Goal: Task Accomplishment & Management: Complete application form

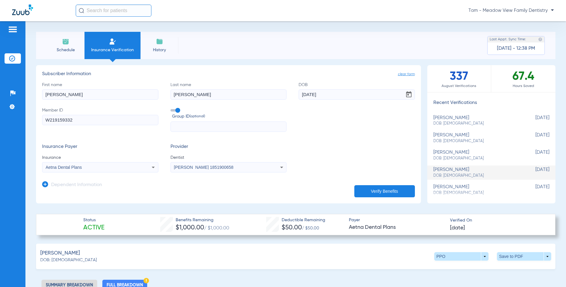
scroll to position [669, 0]
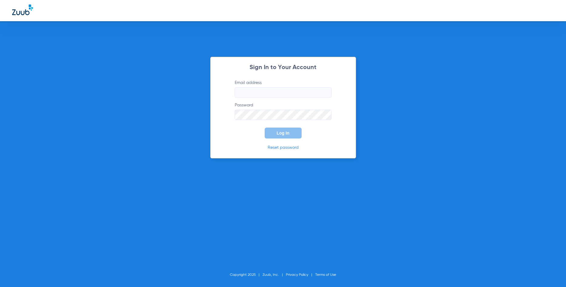
type input "[EMAIL_ADDRESS][DOMAIN_NAME]"
click at [278, 135] on span "Log In" at bounding box center [283, 133] width 13 height 5
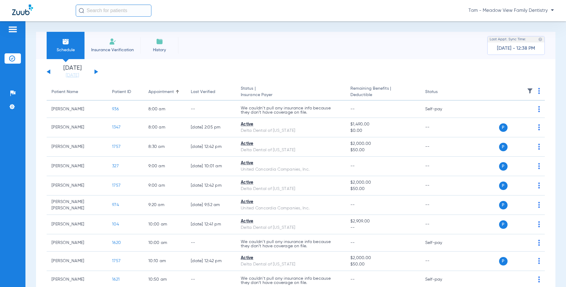
click at [110, 43] on img at bounding box center [112, 41] width 7 height 7
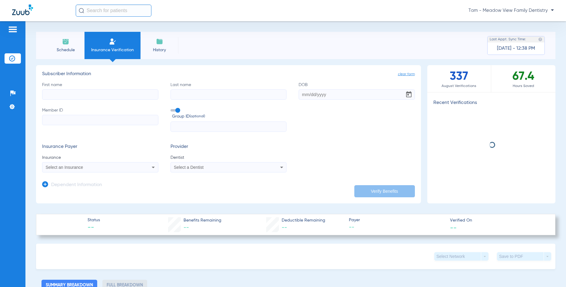
click at [89, 90] on input "First name" at bounding box center [100, 94] width 116 height 10
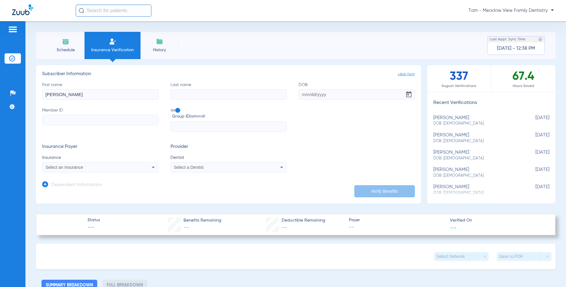
type input "[PERSON_NAME]"
drag, startPoint x: 196, startPoint y: 94, endPoint x: 169, endPoint y: 93, distance: 26.7
click at [171, 93] on input "Flifford" at bounding box center [229, 94] width 116 height 10
drag, startPoint x: 195, startPoint y: 96, endPoint x: 156, endPoint y: 92, distance: 38.7
click at [171, 92] on input "[PERSON_NAME]" at bounding box center [229, 94] width 116 height 10
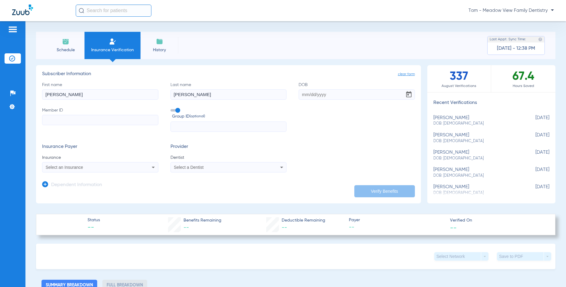
type input "[PERSON_NAME]"
click at [328, 96] on input "DOB" at bounding box center [357, 94] width 116 height 10
type input "[DATE]"
click at [118, 121] on input "Member ID" at bounding box center [100, 120] width 116 height 10
type input "w219159332"
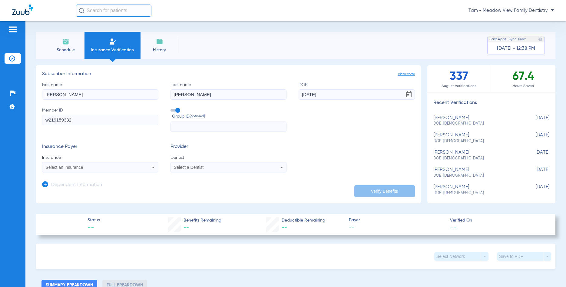
click at [133, 170] on div "Select an Insurance" at bounding box center [100, 167] width 116 height 7
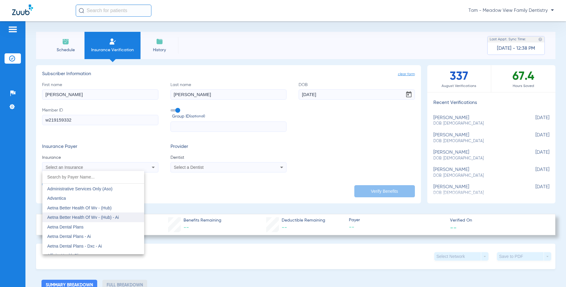
scroll to position [29, 0]
click at [89, 228] on mat-option "Aetna Dental Plans" at bounding box center [93, 226] width 102 height 10
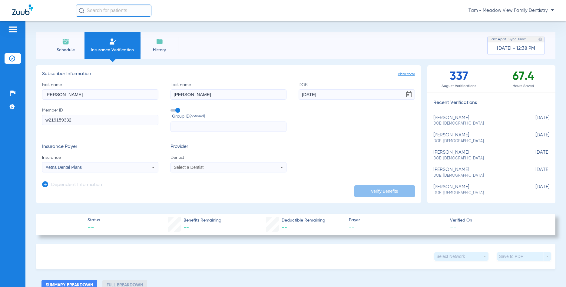
click at [180, 171] on mat-select "Select a Dentist" at bounding box center [229, 167] width 116 height 10
click at [185, 165] on div "Select a Dentist" at bounding box center [229, 167] width 116 height 7
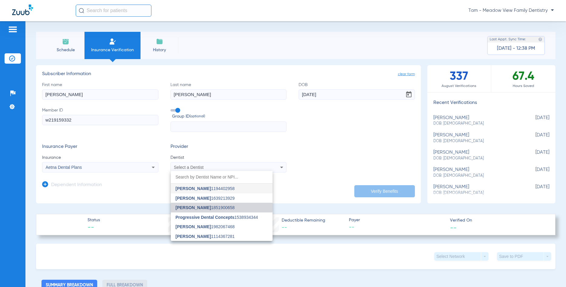
click at [196, 207] on span "[PERSON_NAME]" at bounding box center [193, 207] width 35 height 5
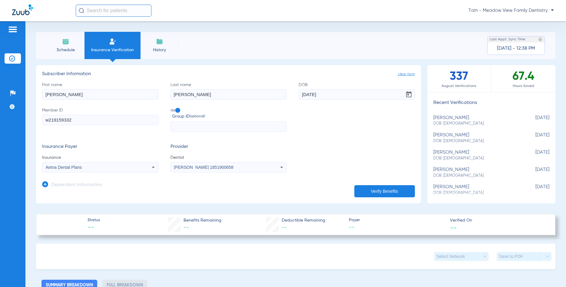
click at [384, 191] on button "Verify Benefits" at bounding box center [384, 191] width 61 height 12
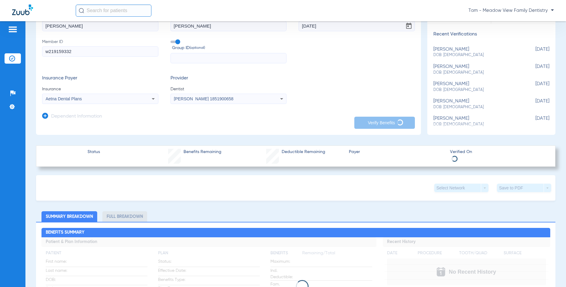
scroll to position [58, 0]
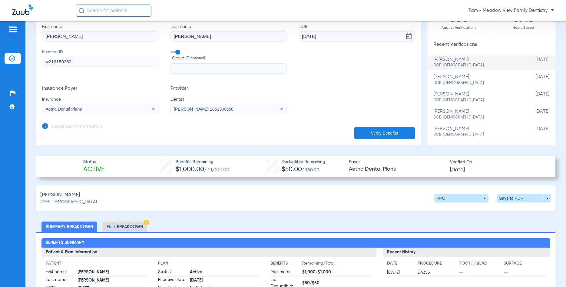
click at [126, 224] on li "Full Breakdown" at bounding box center [124, 226] width 45 height 11
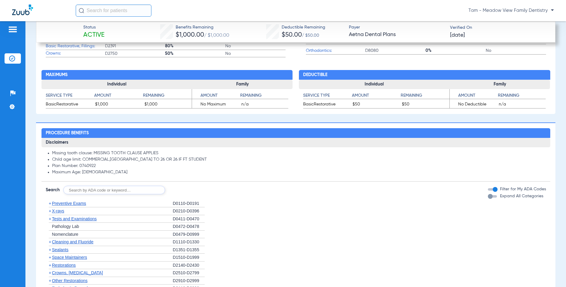
scroll to position [553, 0]
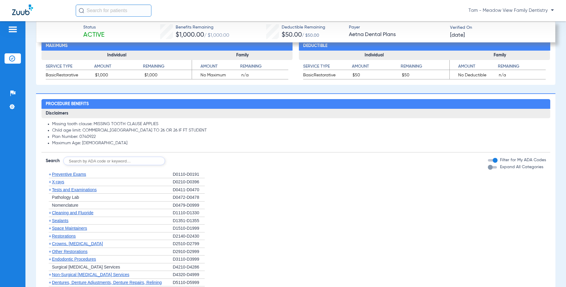
click at [53, 182] on span "X-rays" at bounding box center [58, 181] width 12 height 5
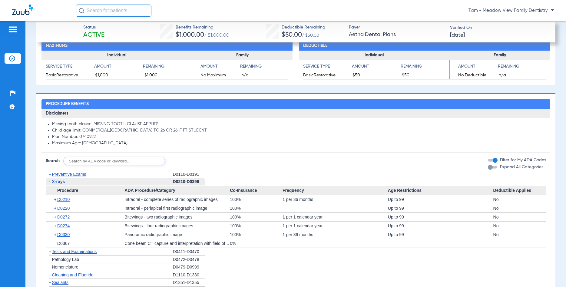
click at [50, 182] on span "-" at bounding box center [50, 181] width 2 height 5
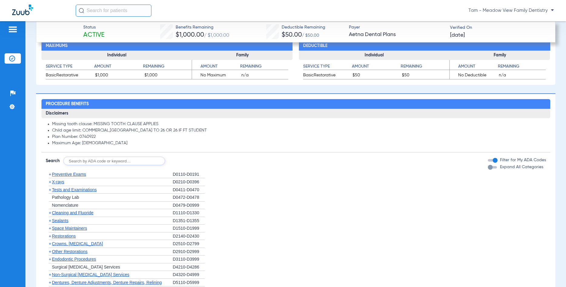
click at [60, 178] on div "+ X-rays" at bounding box center [109, 182] width 127 height 8
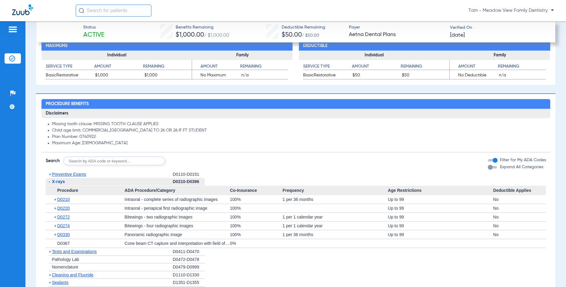
click at [49, 182] on span "-" at bounding box center [50, 181] width 2 height 5
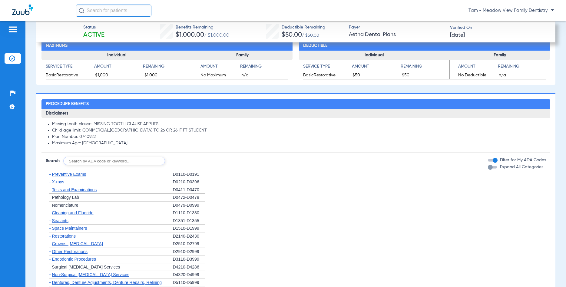
click at [74, 212] on span "Cleaning and Fluoride" at bounding box center [73, 212] width 42 height 5
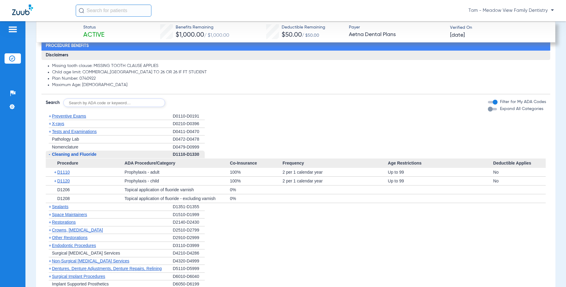
scroll to position [640, 0]
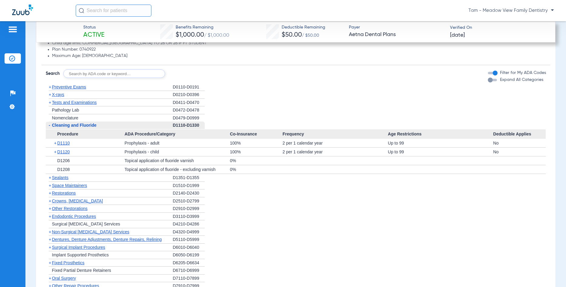
click at [67, 178] on span "Sealants" at bounding box center [60, 177] width 16 height 5
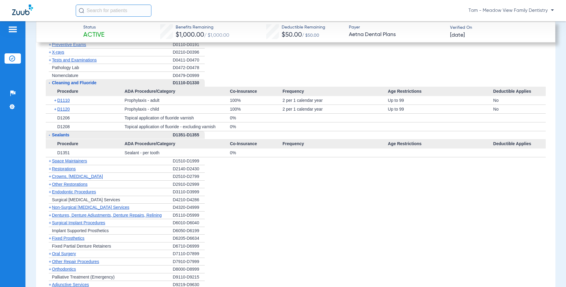
scroll to position [698, 0]
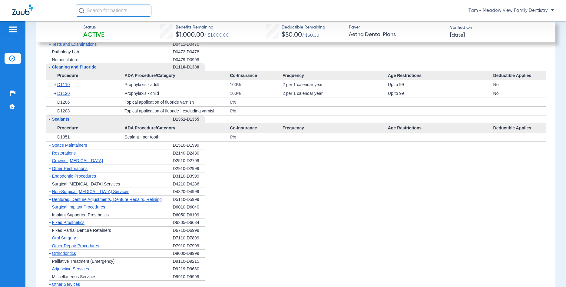
click at [49, 161] on span "+" at bounding box center [50, 160] width 2 height 5
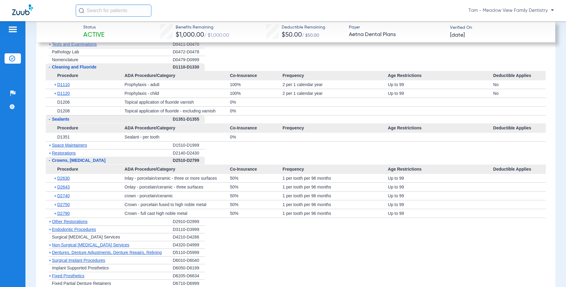
click at [50, 161] on span "-" at bounding box center [50, 160] width 2 height 5
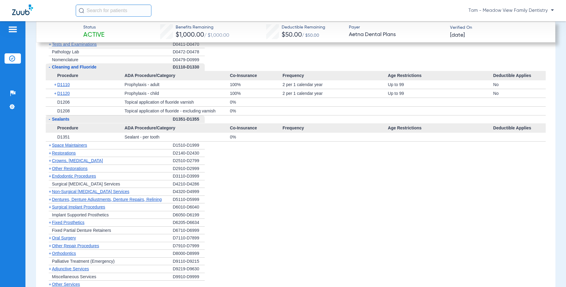
click at [101, 191] on span "Non-Surgical [MEDICAL_DATA] Services" at bounding box center [90, 191] width 77 height 5
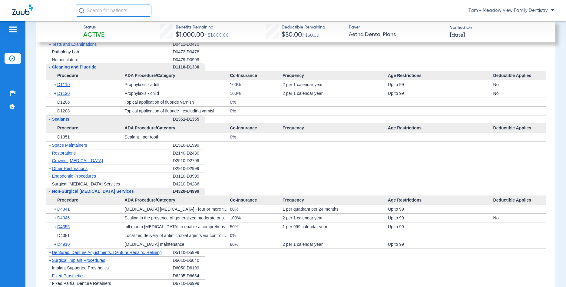
click at [96, 159] on span "Crowns, [MEDICAL_DATA]" at bounding box center [77, 160] width 51 height 5
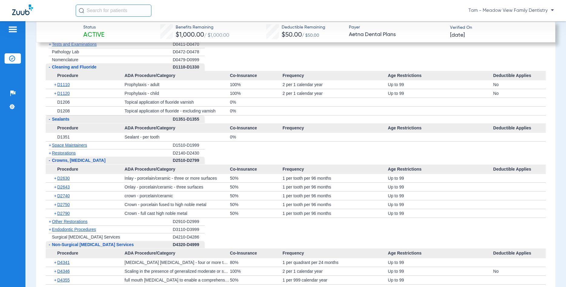
click at [60, 220] on span "Other Restorations" at bounding box center [70, 221] width 36 height 5
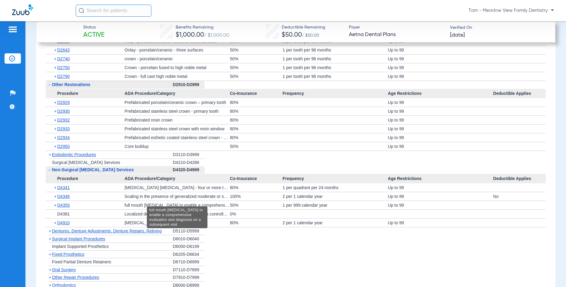
scroll to position [844, 0]
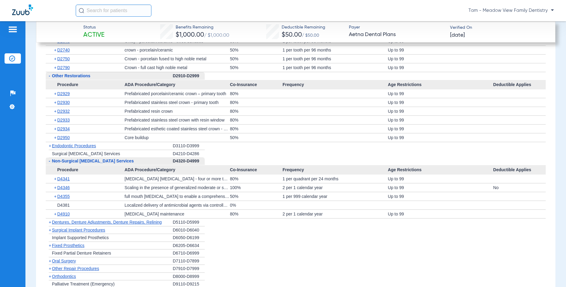
click at [74, 222] on span "Dentures, Denture Adjustments, Denture Repairs, Relining" at bounding box center [107, 222] width 110 height 5
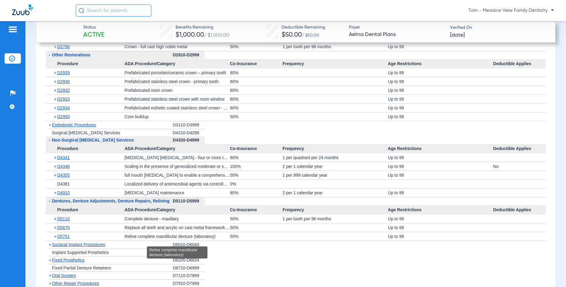
scroll to position [873, 0]
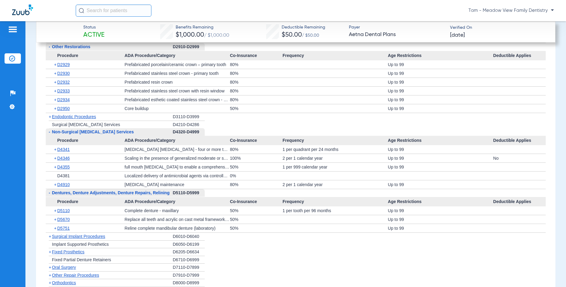
click at [49, 191] on span "-" at bounding box center [50, 192] width 2 height 5
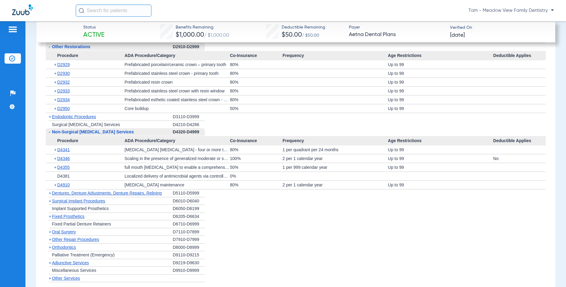
click at [78, 202] on span "Surgical Implant Procedures" at bounding box center [78, 200] width 53 height 5
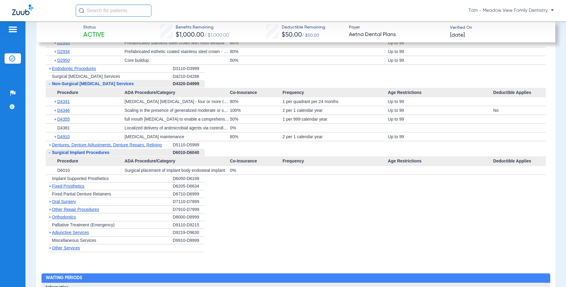
scroll to position [931, 0]
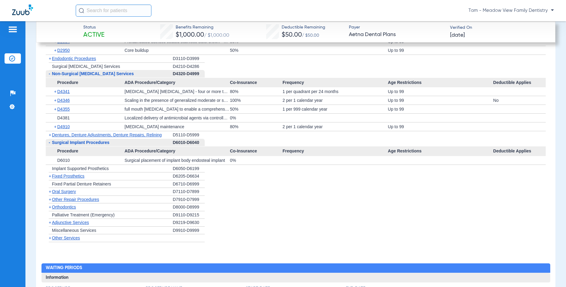
click at [65, 208] on span "Orthodontics" at bounding box center [64, 207] width 24 height 5
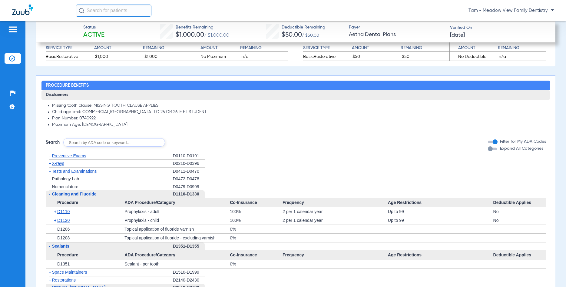
scroll to position [582, 0]
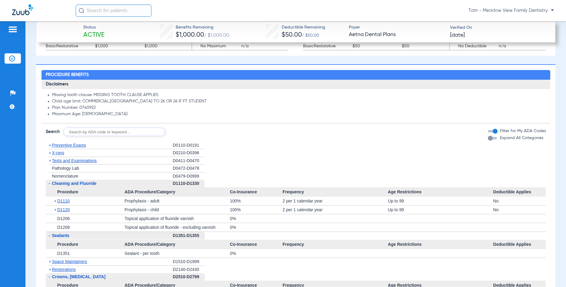
click at [101, 131] on input "text" at bounding box center [114, 132] width 102 height 8
type input "D6507"
click at [182, 128] on button "Search" at bounding box center [188, 132] width 24 height 8
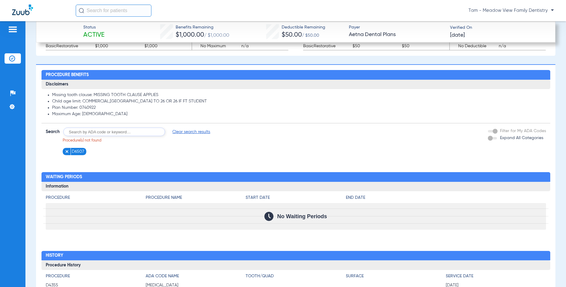
click at [91, 131] on input "text" at bounding box center [114, 132] width 102 height 8
type input "d6057"
click at [183, 130] on button "Search" at bounding box center [188, 132] width 24 height 8
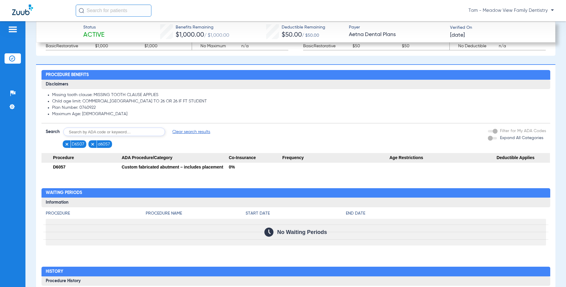
click at [113, 134] on input "text" at bounding box center [114, 132] width 102 height 8
type input "d6058"
click button "Search" at bounding box center [188, 132] width 24 height 8
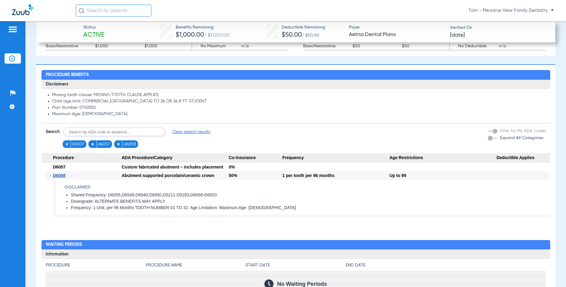
click at [107, 130] on input "text" at bounding box center [114, 132] width 102 height 8
type input "D9944"
click button "Search" at bounding box center [188, 132] width 24 height 8
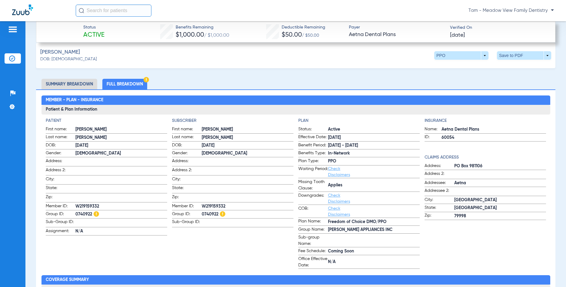
scroll to position [204, 0]
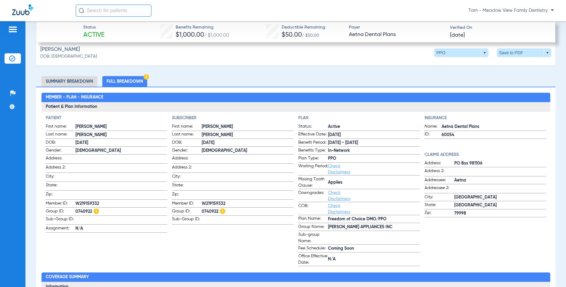
click at [120, 83] on li "Full Breakdown" at bounding box center [124, 81] width 45 height 11
click at [88, 82] on li "Summary Breakdown" at bounding box center [70, 81] width 56 height 11
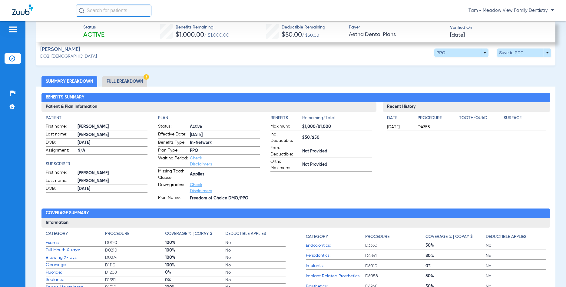
click at [131, 82] on li "Full Breakdown" at bounding box center [124, 81] width 45 height 11
